Goal: Task Accomplishment & Management: Manage account settings

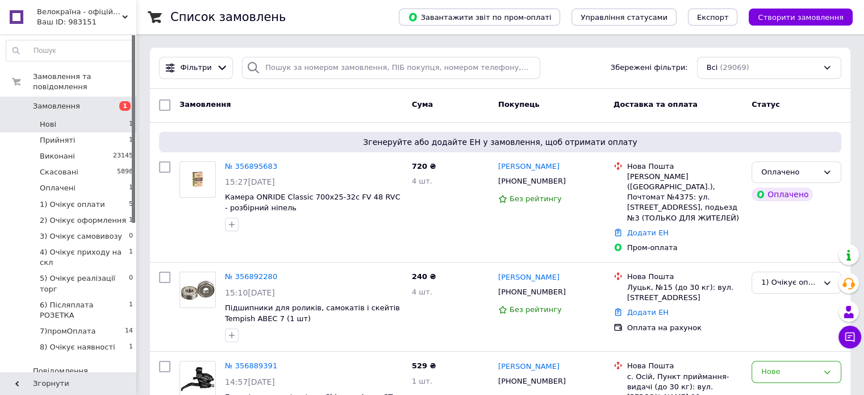
click at [101, 118] on li "Нові 1" at bounding box center [70, 124] width 140 height 16
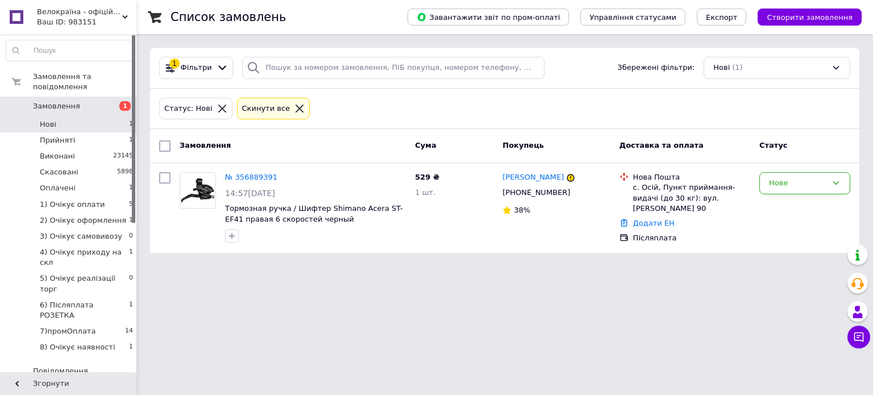
click at [78, 101] on span "Замовлення" at bounding box center [69, 106] width 72 height 10
